Goal: Transaction & Acquisition: Purchase product/service

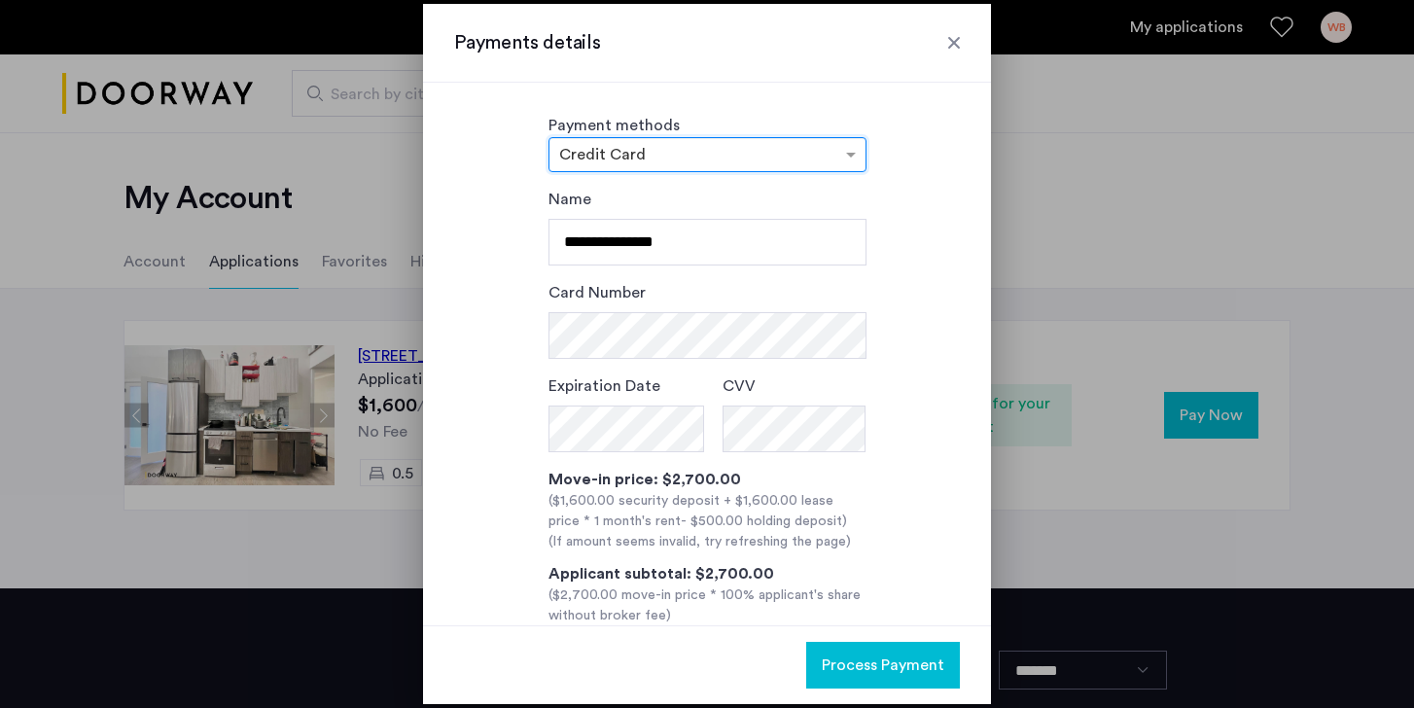
scroll to position [95, 0]
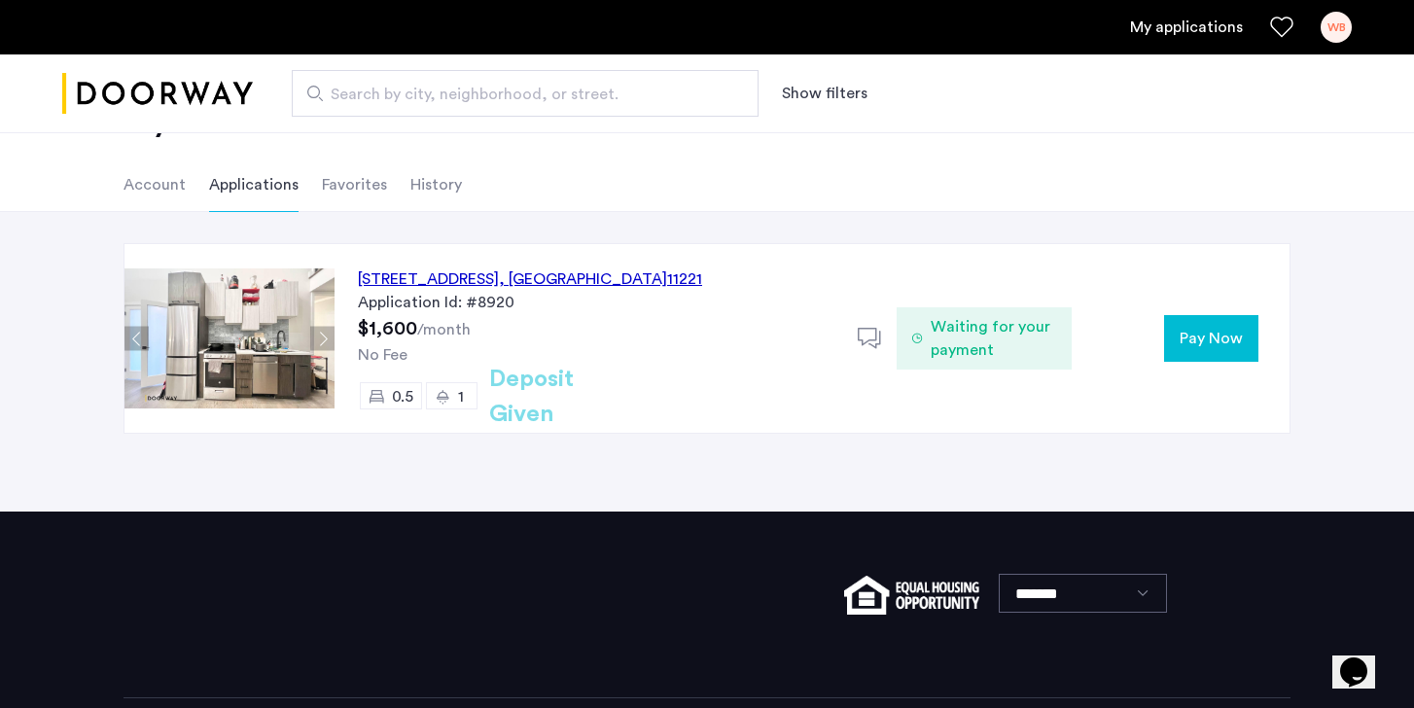
scroll to position [95, 0]
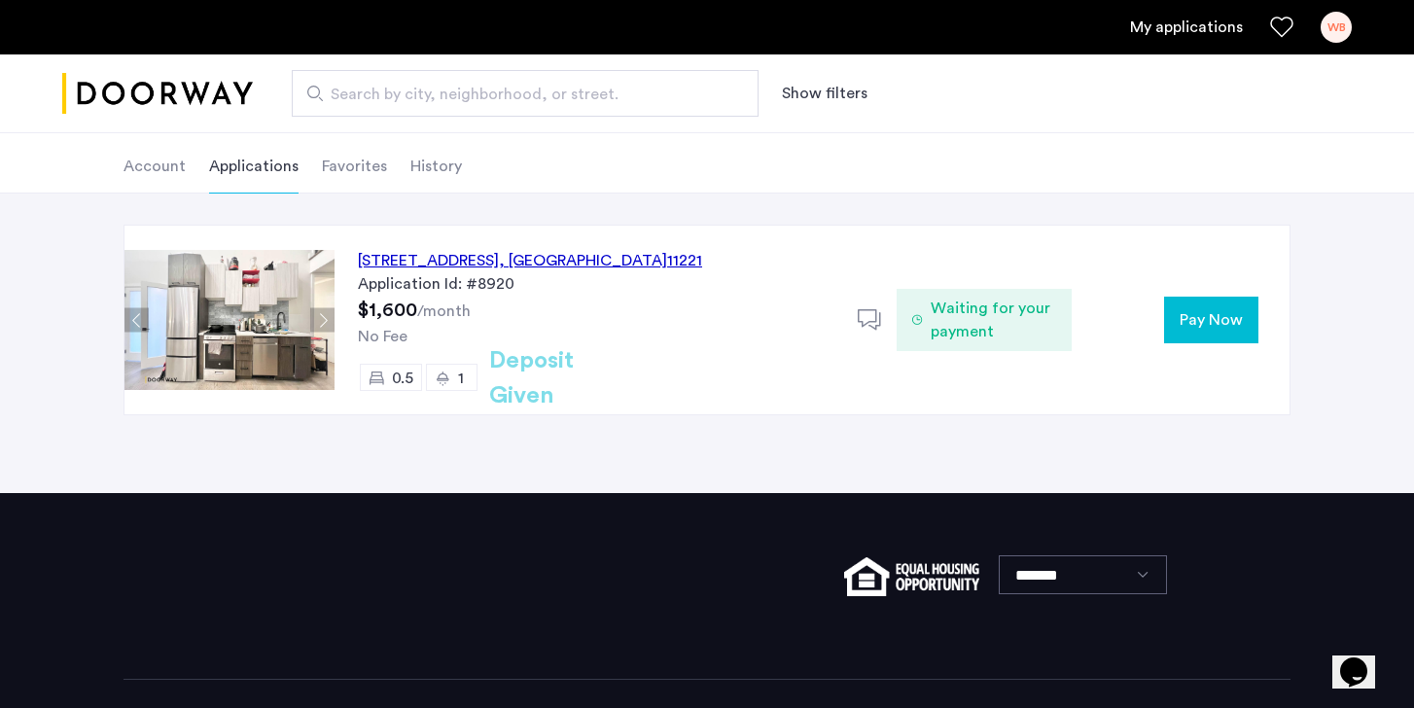
click at [1199, 332] on button "Pay Now" at bounding box center [1211, 320] width 94 height 47
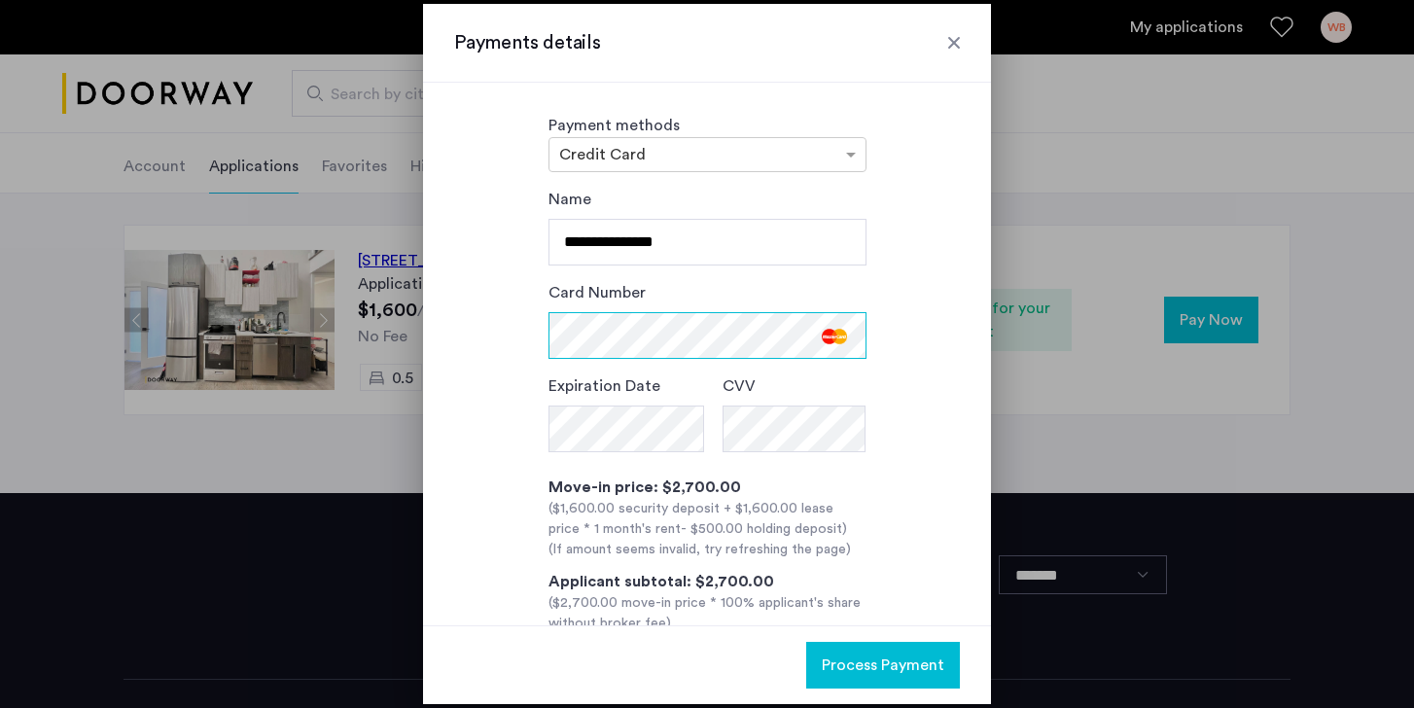
scroll to position [103, 0]
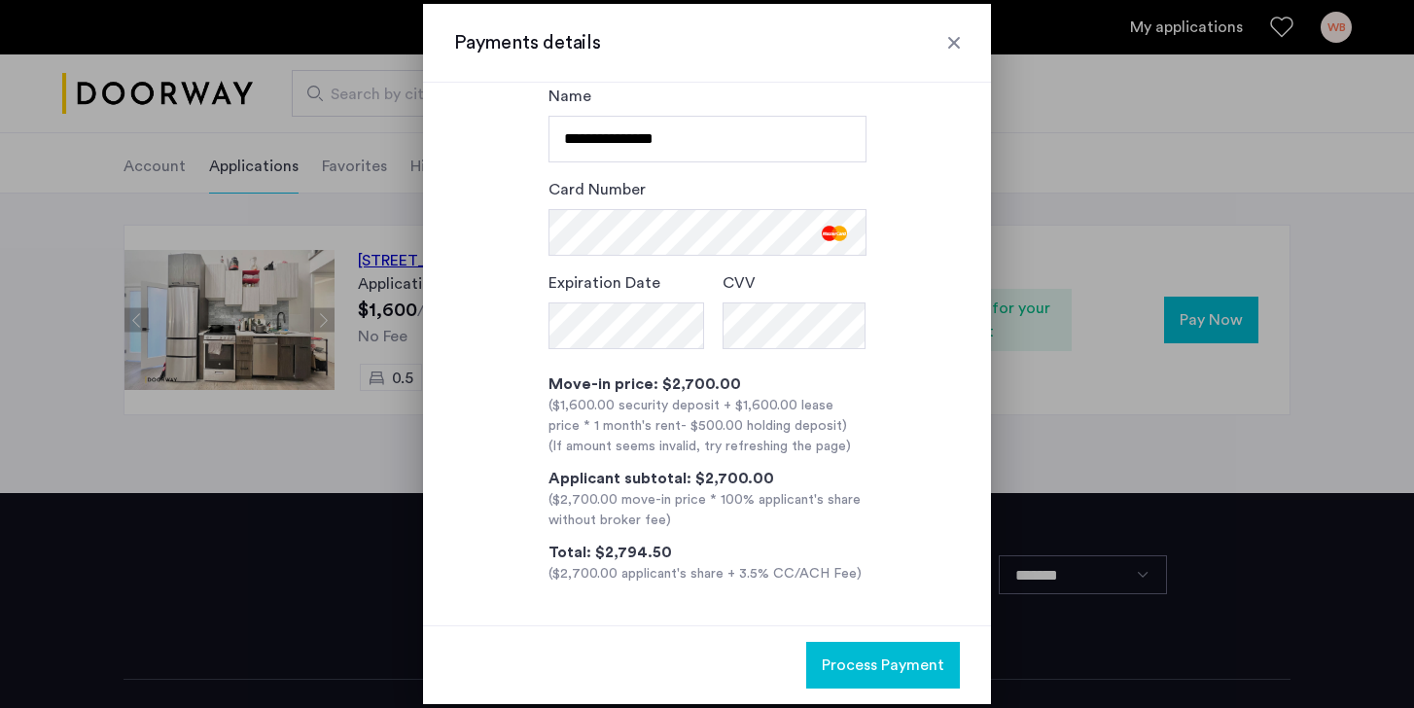
click at [880, 655] on span "Process Payment" at bounding box center [883, 665] width 123 height 23
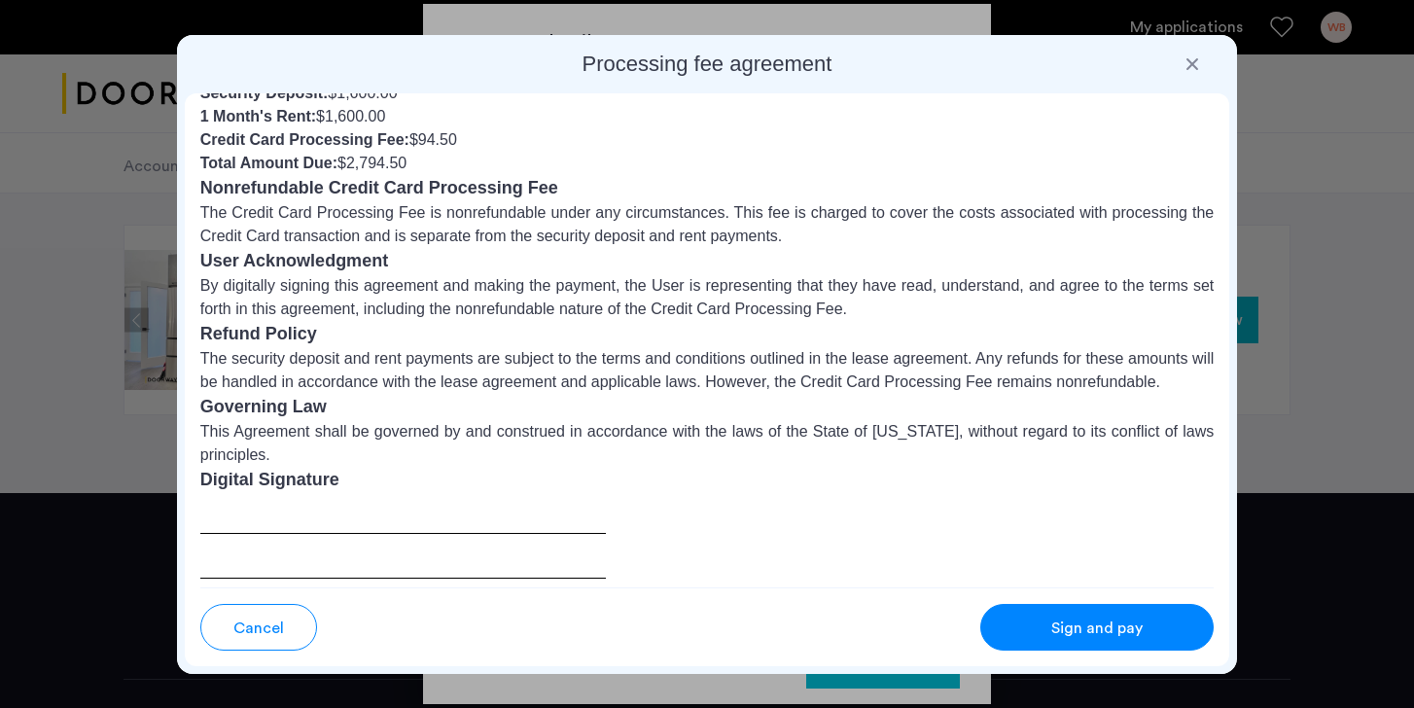
scroll to position [183, 0]
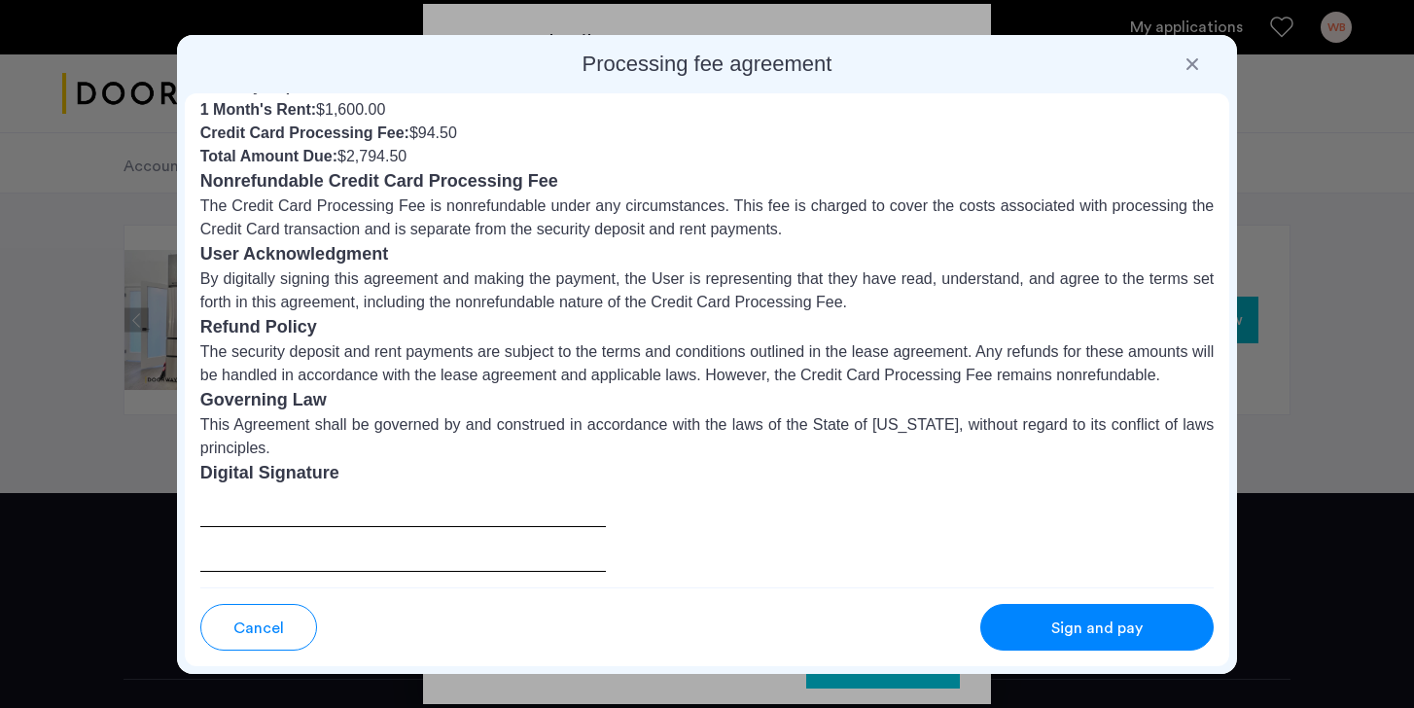
click at [1094, 624] on span "Sign and pay" at bounding box center [1096, 628] width 91 height 23
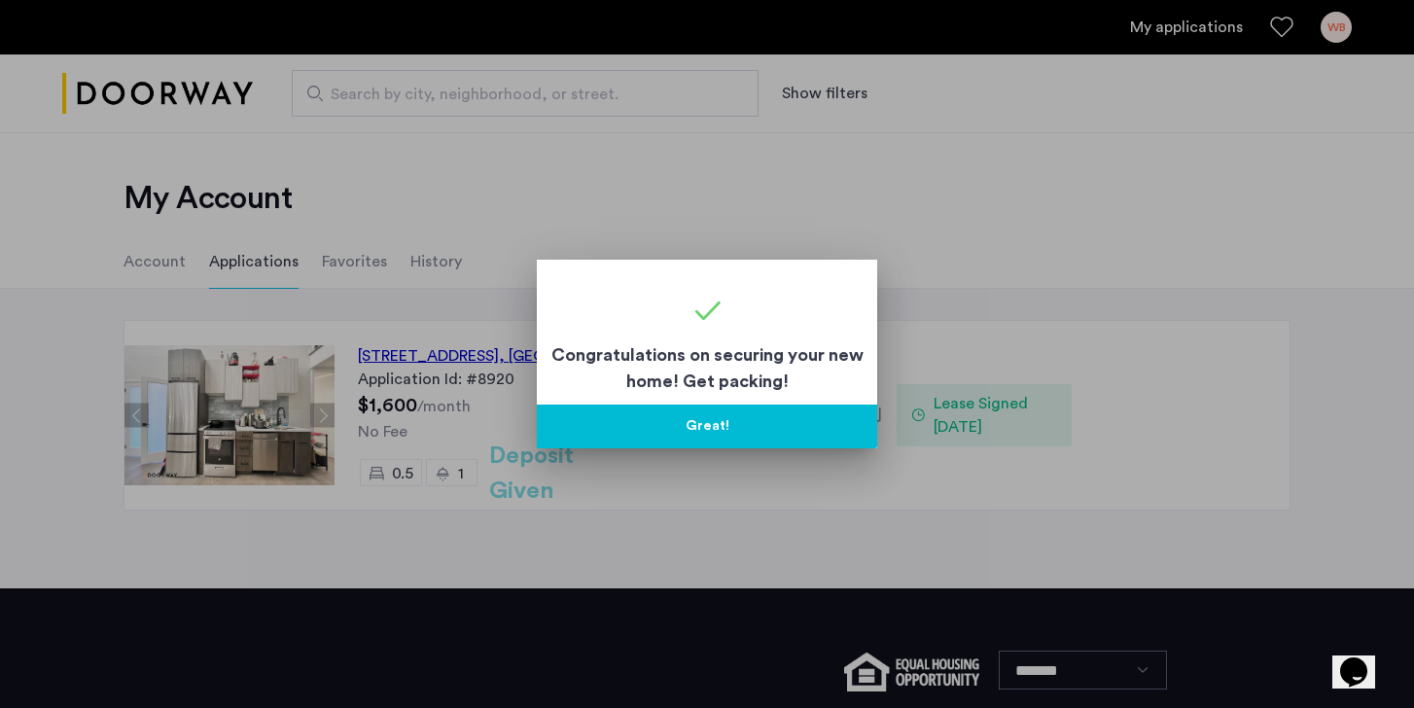
scroll to position [95, 0]
